Goal: Task Accomplishment & Management: Manage account settings

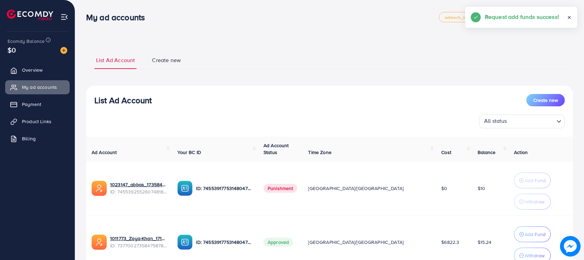
scroll to position [59, 0]
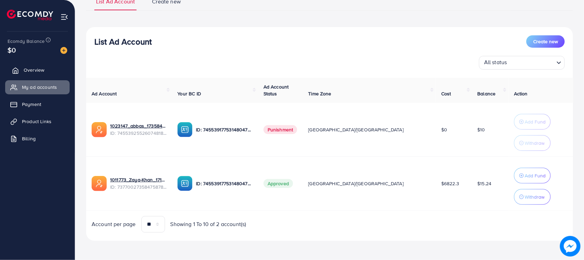
click at [35, 68] on span "Overview" at bounding box center [34, 70] width 21 height 7
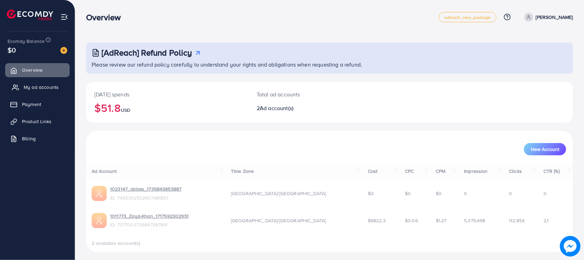
click at [48, 90] on span "My ad accounts" at bounding box center [41, 87] width 35 height 7
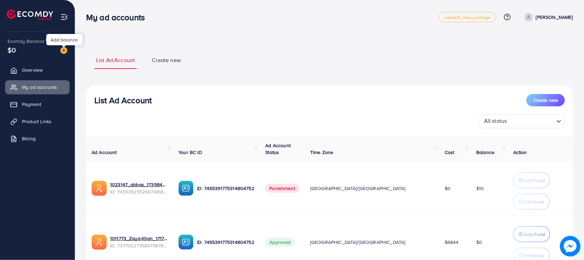
click at [68, 52] on div "Ecomdy Balance $0" at bounding box center [37, 46] width 64 height 29
drag, startPoint x: 68, startPoint y: 52, endPoint x: 64, endPoint y: 52, distance: 4.1
click at [66, 52] on div "Ecomdy Balance $0" at bounding box center [37, 46] width 64 height 29
click at [64, 52] on img at bounding box center [63, 50] width 7 height 7
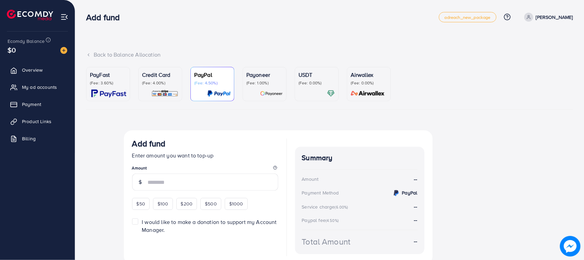
click at [138, 89] on ul "PayFast (Fee: 3.60%) Credit Card (Fee: 4.00%) PayPal (Fee: 4.50%) Payoneer (Fee…" at bounding box center [329, 88] width 487 height 43
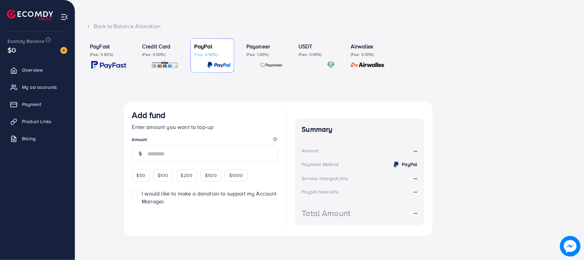
scroll to position [29, 0]
click at [181, 78] on ul "PayFast (Fee: 3.60%) Credit Card (Fee: 4.00%) PayPal (Fee: 4.50%) Payoneer (Fee…" at bounding box center [329, 59] width 487 height 43
click at [168, 65] on img at bounding box center [164, 64] width 27 height 8
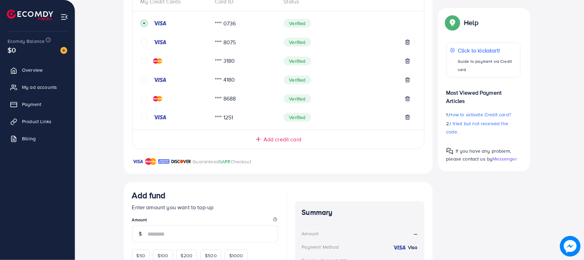
scroll to position [244, 0]
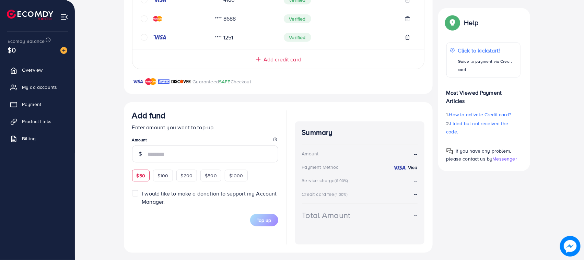
click at [136, 174] on div "$50" at bounding box center [141, 176] width 18 height 12
type input "**"
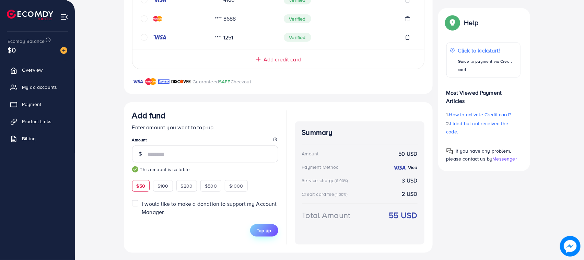
click at [269, 236] on button "Top up" at bounding box center [264, 231] width 28 height 12
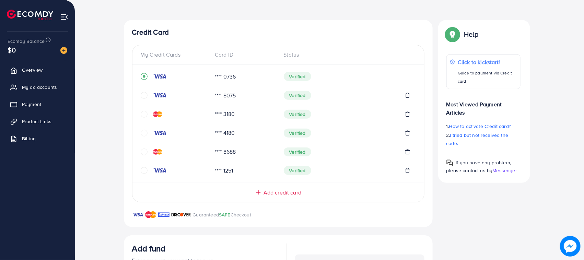
scroll to position [0, 0]
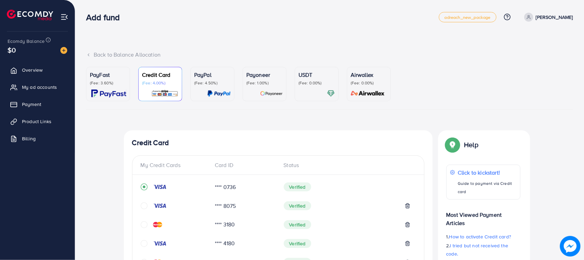
drag, startPoint x: 186, startPoint y: 18, endPoint x: 186, endPoint y: 30, distance: 11.7
click at [186, 20] on div "Add fund" at bounding box center [262, 17] width 353 height 10
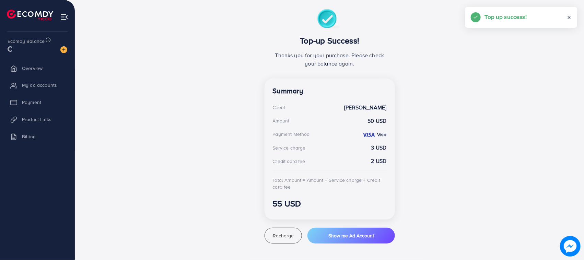
scroll to position [121, 0]
click at [23, 81] on link "My ad accounts" at bounding box center [37, 87] width 65 height 14
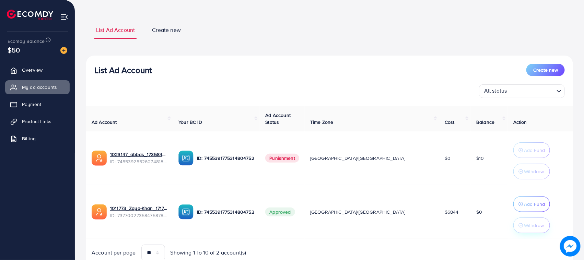
scroll to position [59, 0]
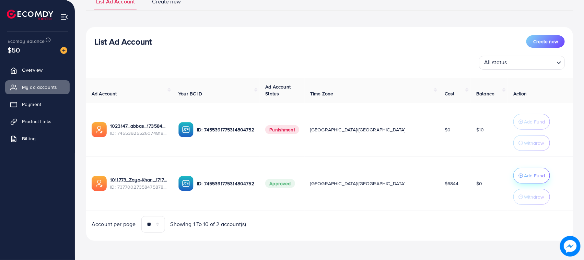
click at [524, 174] on p "Add Fund" at bounding box center [534, 176] width 21 height 8
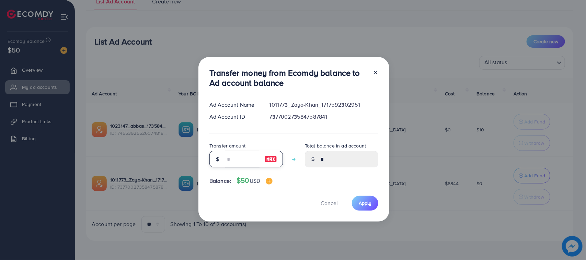
click at [252, 161] on input "number" at bounding box center [242, 159] width 34 height 16
type input "*"
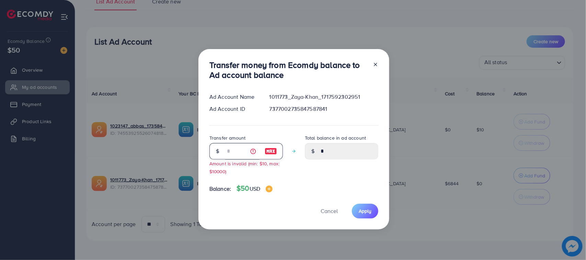
type input "****"
type input "**"
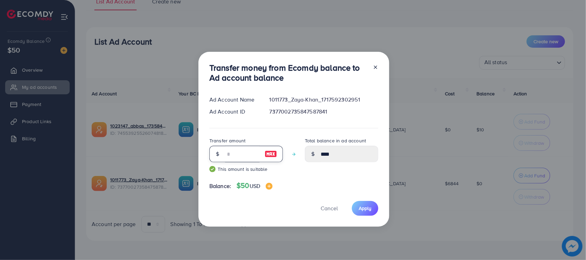
type input "*****"
type input "**"
click at [366, 210] on span "Apply" at bounding box center [365, 208] width 13 height 7
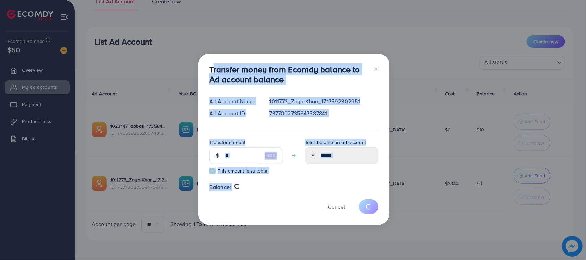
drag, startPoint x: 208, startPoint y: 62, endPoint x: 244, endPoint y: 210, distance: 152.3
click at [244, 210] on div "Transfer money from Ecomdy balance to Ad account balance Ad Account Name 101177…" at bounding box center [293, 140] width 191 height 172
type input "*"
